Goal: Transaction & Acquisition: Purchase product/service

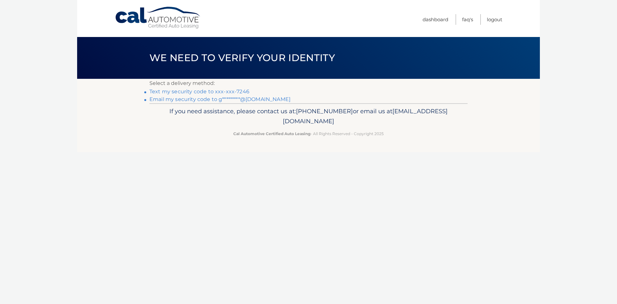
click at [214, 102] on link "Email my security code to g*********@gmail.com" at bounding box center [219, 99] width 141 height 6
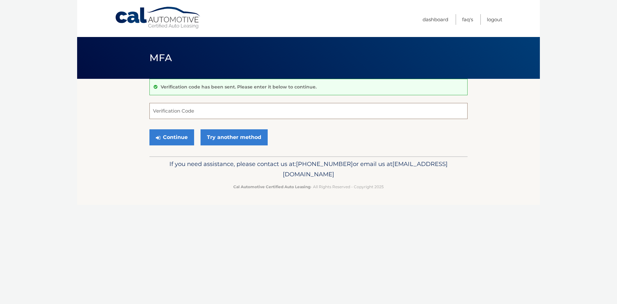
click at [201, 112] on input "Verification Code" at bounding box center [308, 111] width 318 height 16
type input "169478"
click at [189, 140] on button "Continue" at bounding box center [171, 137] width 45 height 16
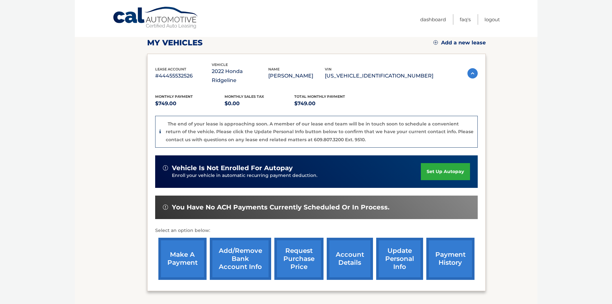
scroll to position [96, 0]
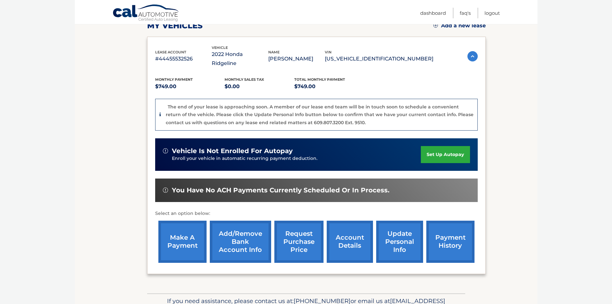
click at [185, 237] on link "make a payment" at bounding box center [182, 241] width 48 height 42
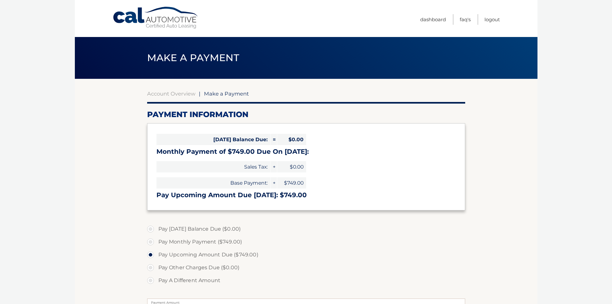
select select "OGMxMjc0ZmEtMjM0Mi00ZDM5LTkyODQtYjliMTYxMWVjMDEz"
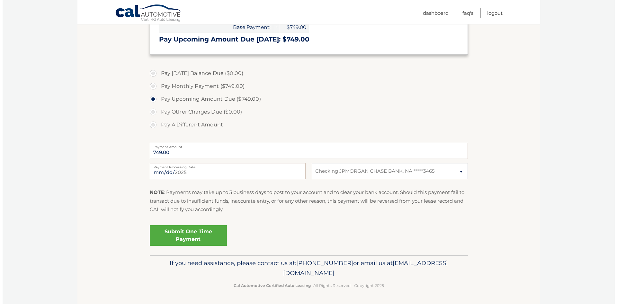
scroll to position [194, 0]
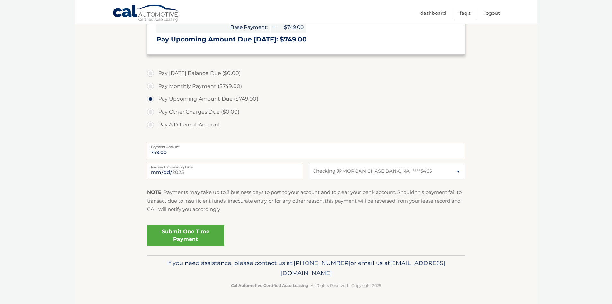
click at [203, 233] on link "Submit One Time Payment" at bounding box center [185, 235] width 77 height 21
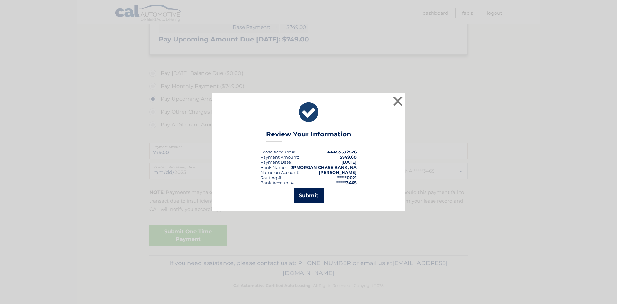
click at [312, 196] on button "Submit" at bounding box center [309, 195] width 30 height 15
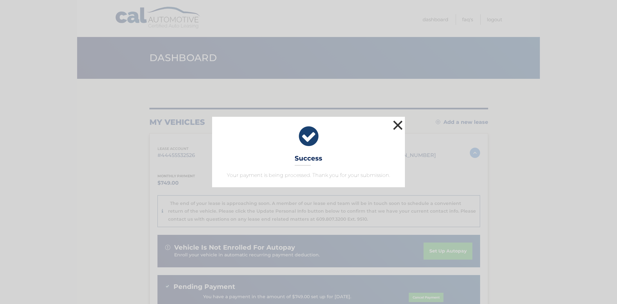
drag, startPoint x: 397, startPoint y: 118, endPoint x: 401, endPoint y: 114, distance: 4.8
click at [397, 119] on button "×" at bounding box center [397, 125] width 13 height 13
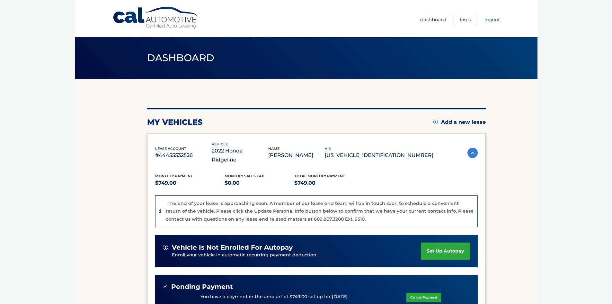
click at [485, 17] on link "Logout" at bounding box center [491, 19] width 15 height 11
